Goal: Transaction & Acquisition: Subscribe to service/newsletter

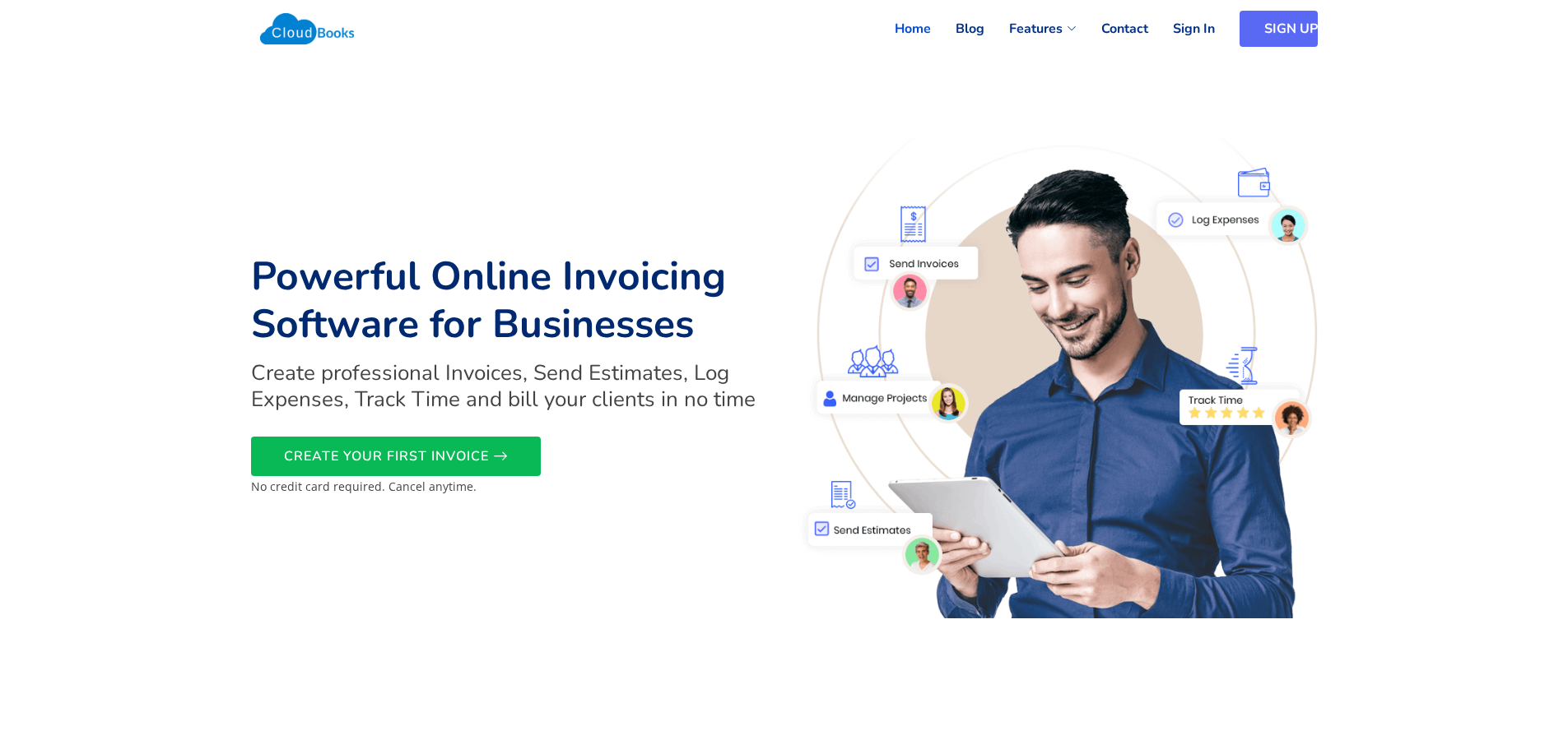
click at [1271, 27] on link "SIGN UP" at bounding box center [1279, 29] width 78 height 36
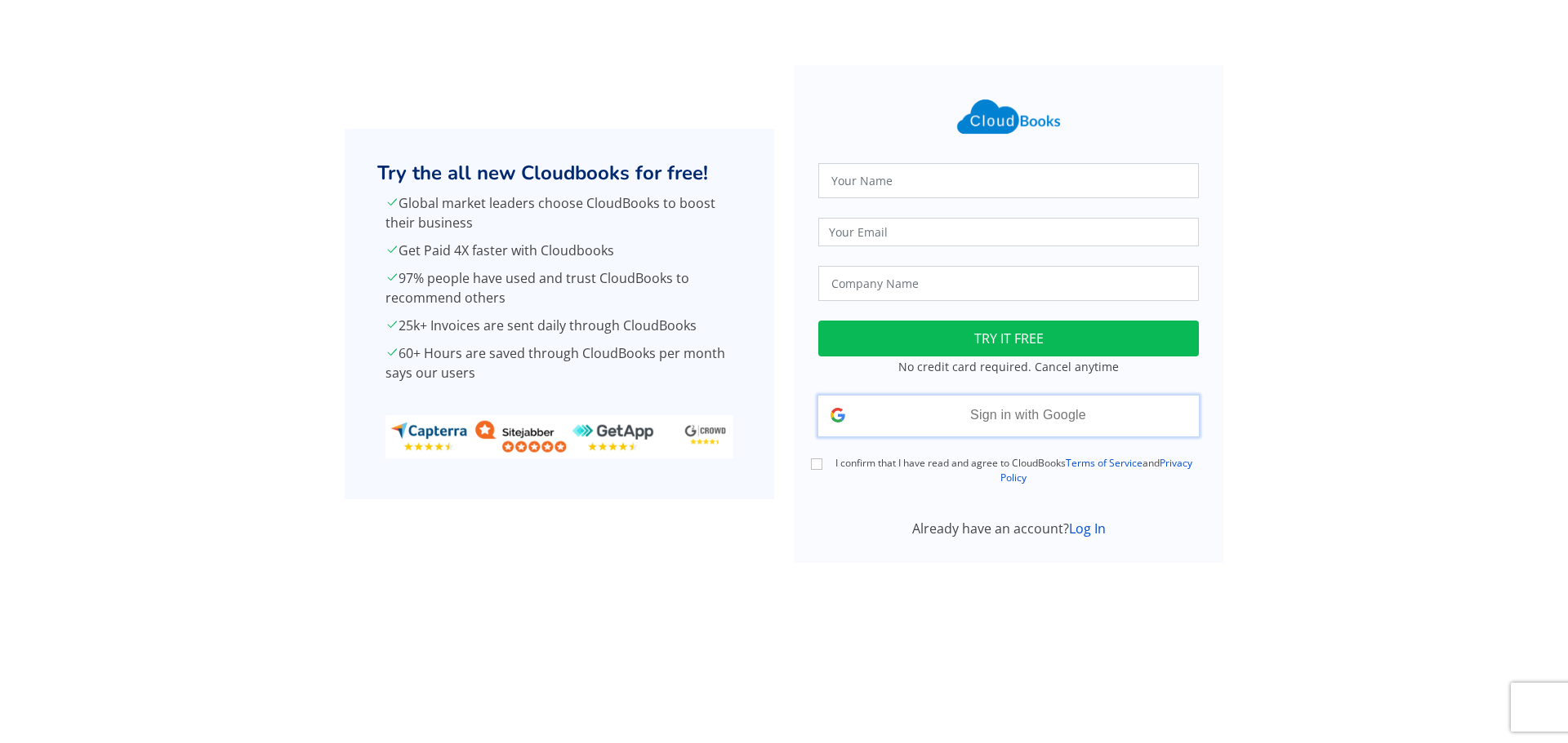
click at [952, 422] on div "Sign in with Google Signed in with Google" at bounding box center [1009, 416] width 381 height 41
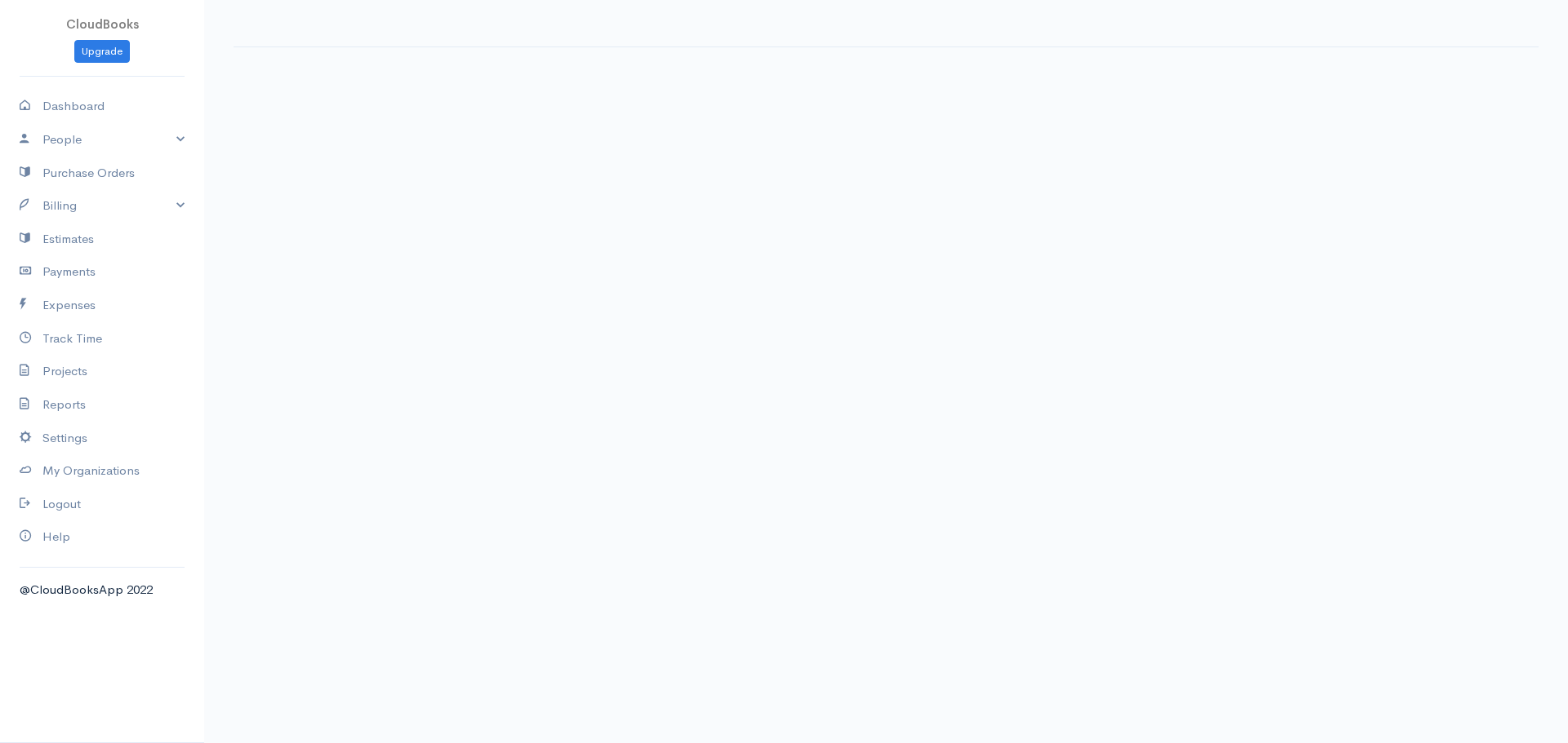
select select "[GEOGRAPHIC_DATA]"
